Goal: Find specific page/section: Find specific page/section

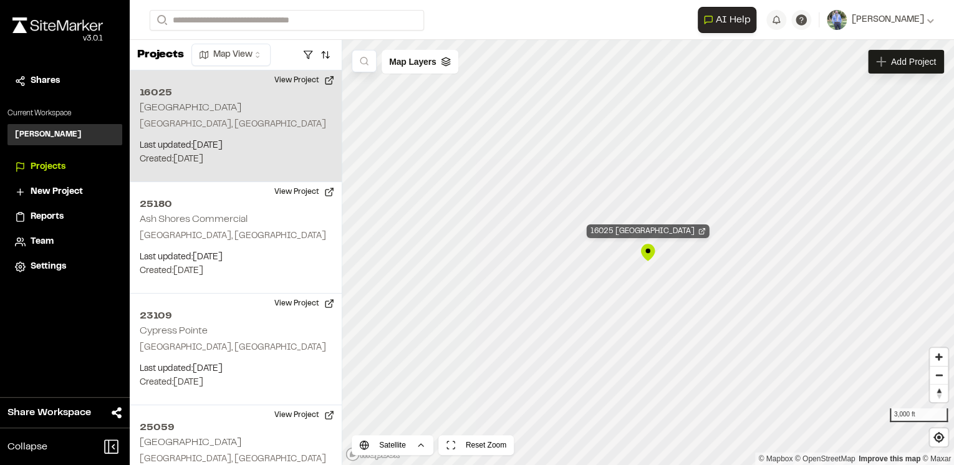
click at [648, 232] on div "16025 Madeira" at bounding box center [648, 231] width 123 height 14
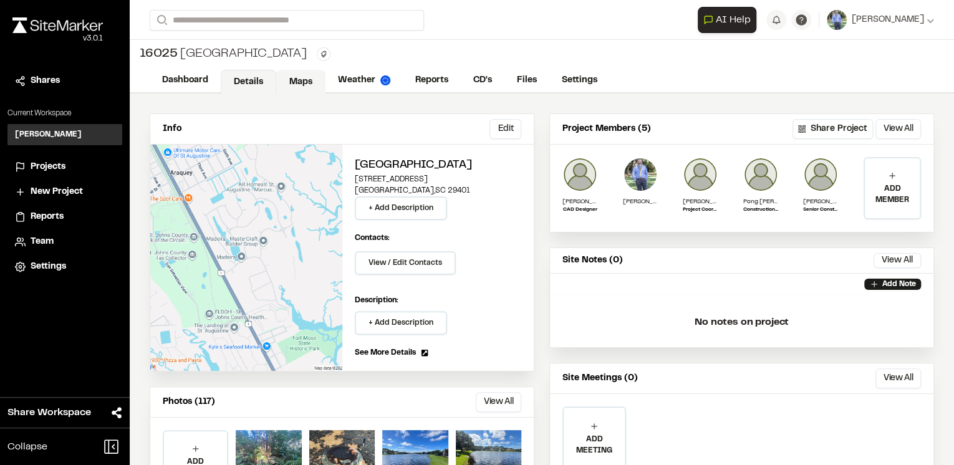
click at [292, 80] on link "Maps" at bounding box center [300, 82] width 49 height 24
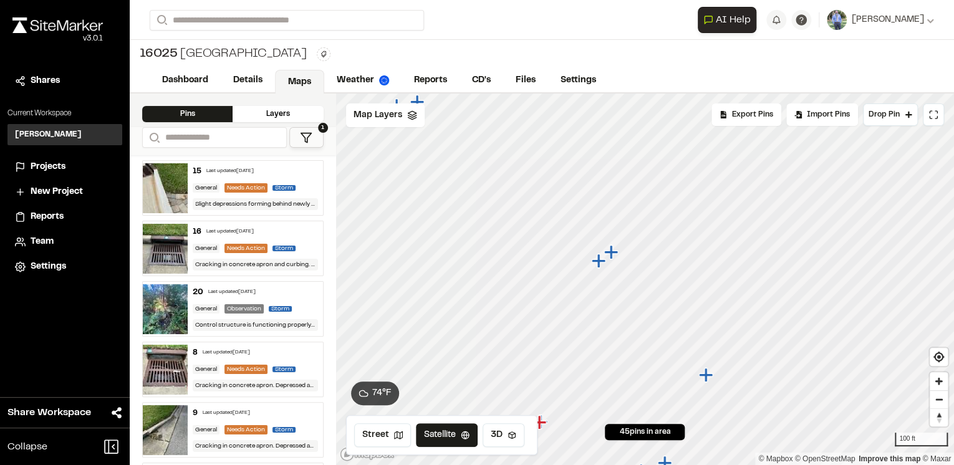
click at [610, 253] on icon "Map marker" at bounding box center [611, 252] width 14 height 14
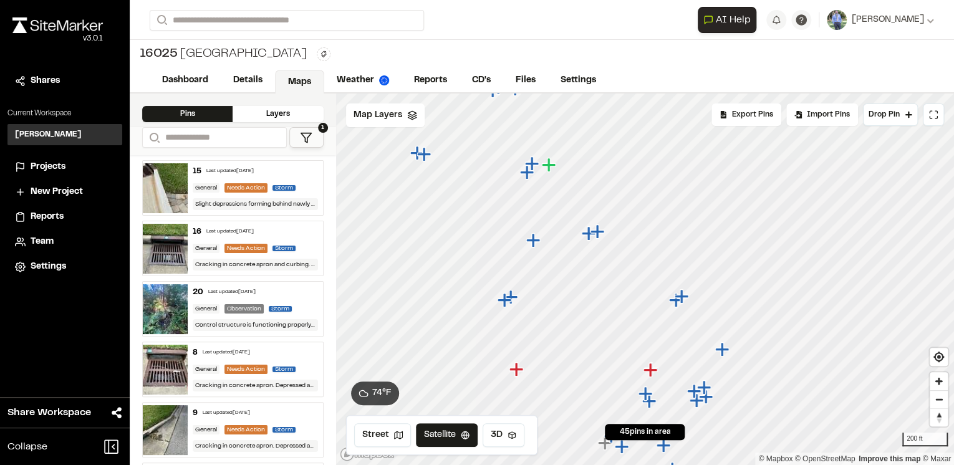
click at [685, 296] on icon "Map marker" at bounding box center [681, 296] width 14 height 14
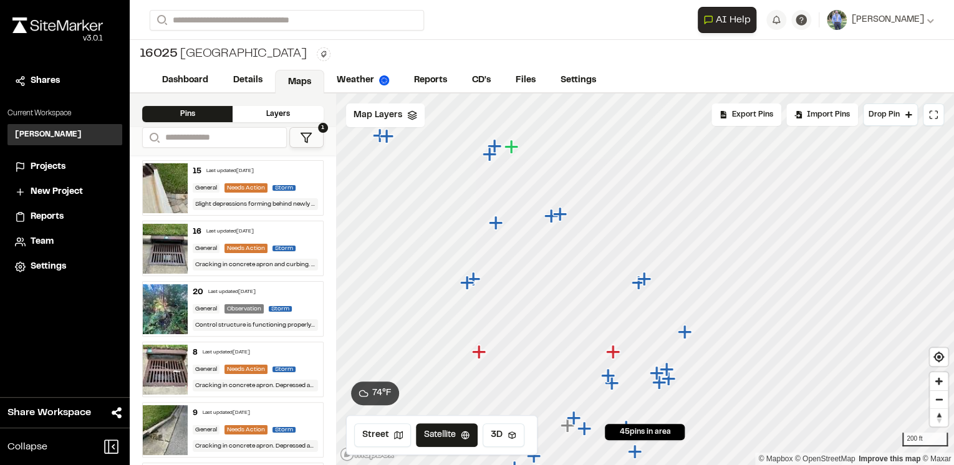
click at [638, 284] on icon "Map marker" at bounding box center [645, 279] width 16 height 16
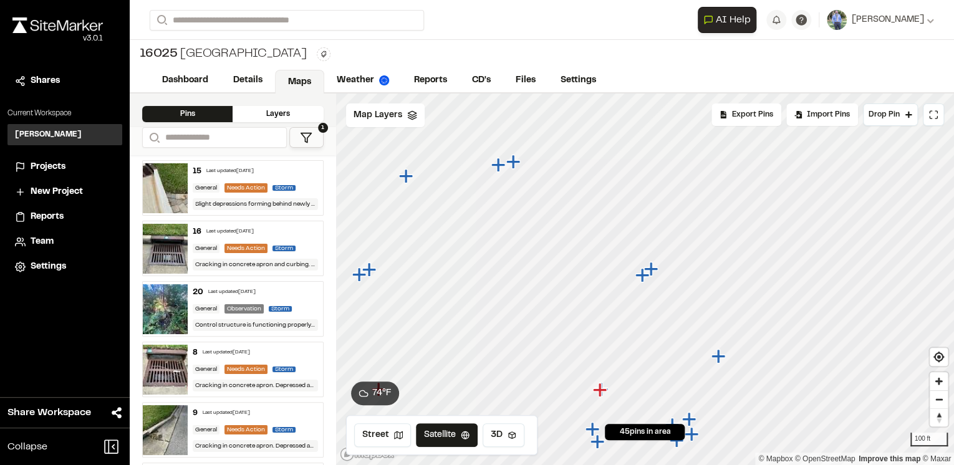
click at [642, 279] on icon "Map marker" at bounding box center [642, 275] width 14 height 14
click at [659, 272] on icon "Map marker" at bounding box center [652, 273] width 14 height 14
click at [635, 289] on icon "Map marker" at bounding box center [634, 285] width 14 height 14
click at [516, 165] on icon "Map marker" at bounding box center [514, 165] width 14 height 14
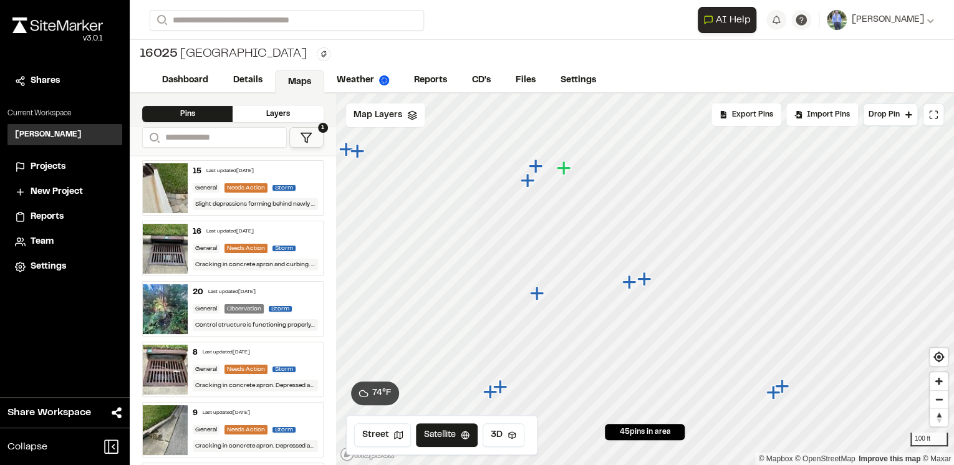
click at [626, 284] on icon "Map marker" at bounding box center [630, 282] width 16 height 16
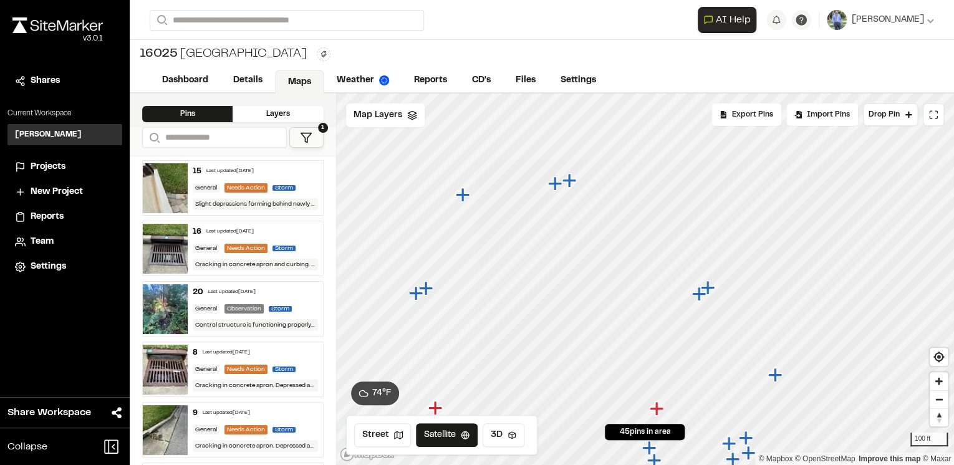
click at [710, 288] on icon "Map marker" at bounding box center [707, 288] width 14 height 14
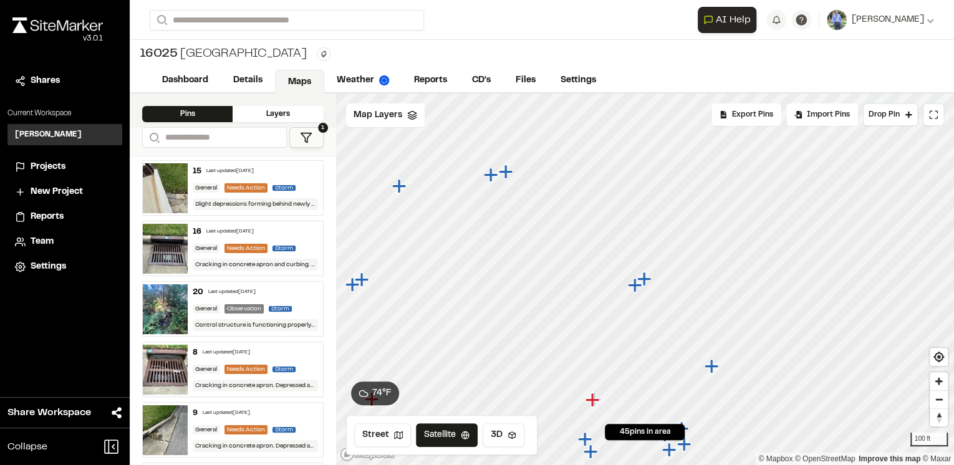
click at [636, 287] on icon "Map marker" at bounding box center [634, 285] width 14 height 14
